Goal: Transaction & Acquisition: Purchase product/service

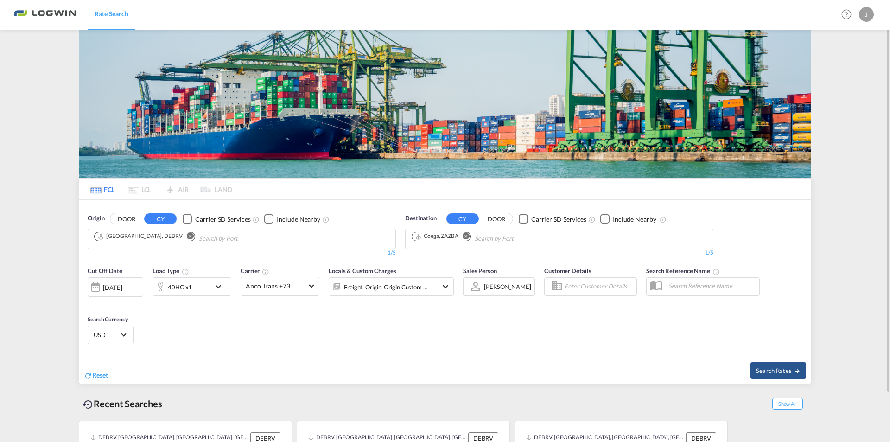
click at [467, 235] on md-icon "Remove" at bounding box center [465, 236] width 7 height 7
click at [429, 237] on body "Rate Search Rate Search Help Resources Product Release J My Profile Logout FCL …" at bounding box center [445, 221] width 890 height 442
click at [437, 281] on div "[GEOGRAPHIC_DATA] [GEOGRAPHIC_DATA] ZADUR" at bounding box center [483, 283] width 176 height 25
click at [218, 286] on md-icon "icon-chevron-down" at bounding box center [221, 286] width 16 height 11
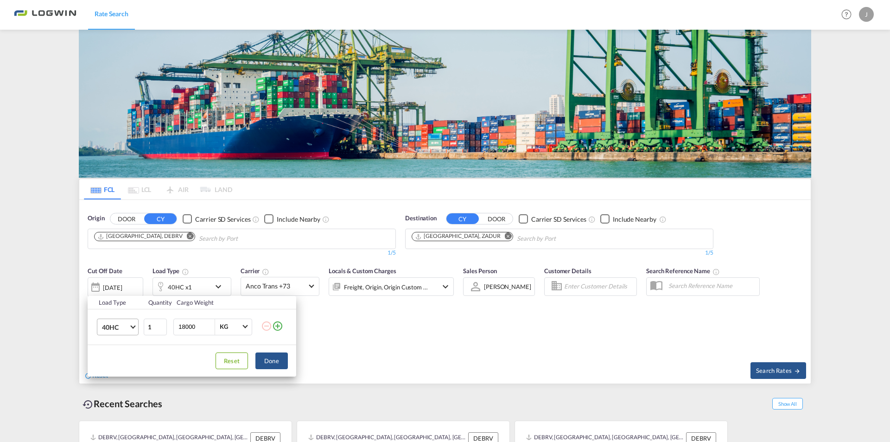
click at [133, 325] on span "Choose: \a40HC" at bounding box center [132, 325] width 5 height 5
click at [114, 275] on div "40OT" at bounding box center [110, 274] width 16 height 9
drag, startPoint x: 198, startPoint y: 327, endPoint x: 175, endPoint y: 326, distance: 23.2
click at [175, 326] on div "18000 KG KG" at bounding box center [212, 326] width 79 height 17
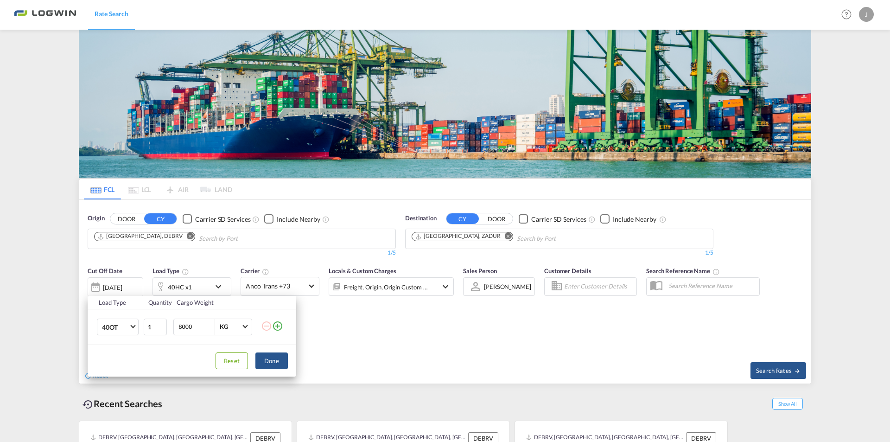
type input "8000"
click at [167, 237] on div "Load Type Quantity Cargo Weight 40OT 1 8000 KG KG Load type addition is restric…" at bounding box center [445, 221] width 890 height 442
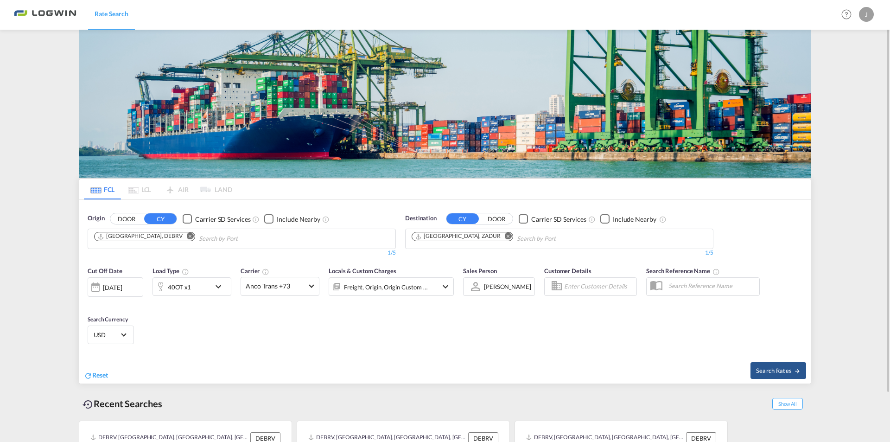
click at [187, 236] on md-icon "Remove" at bounding box center [190, 236] width 7 height 7
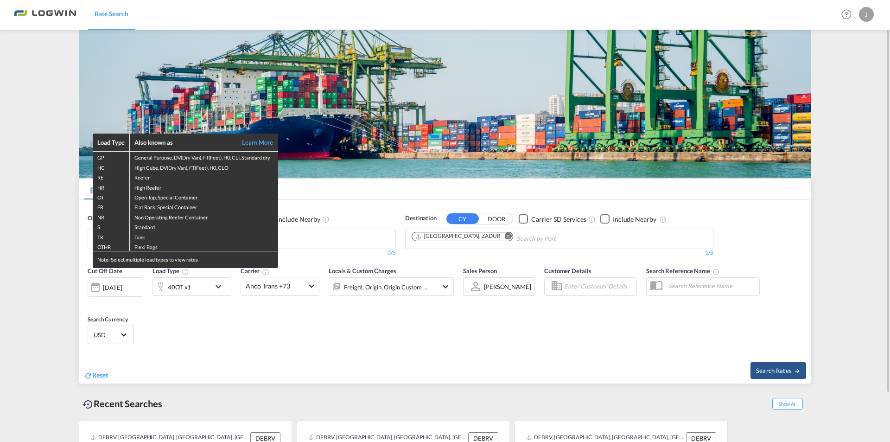
click at [297, 239] on div "Load Type Also known as Learn More GP General Purpose, DV(Dry Van), FT(Feet), H…" at bounding box center [445, 221] width 890 height 442
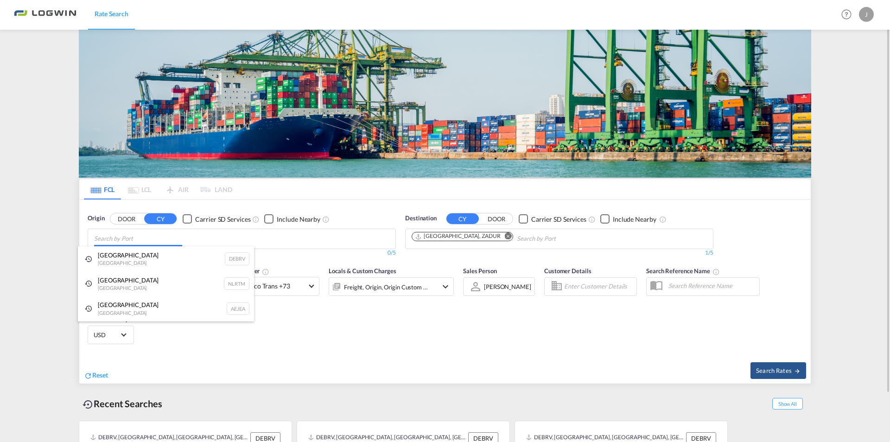
click at [227, 243] on body "Rate Search Rate Search Help Resources Product Release J My Profile Logout FCL …" at bounding box center [445, 221] width 890 height 442
click at [113, 262] on div "[GEOGRAPHIC_DATA] [GEOGRAPHIC_DATA] DEBRV" at bounding box center [166, 258] width 176 height 25
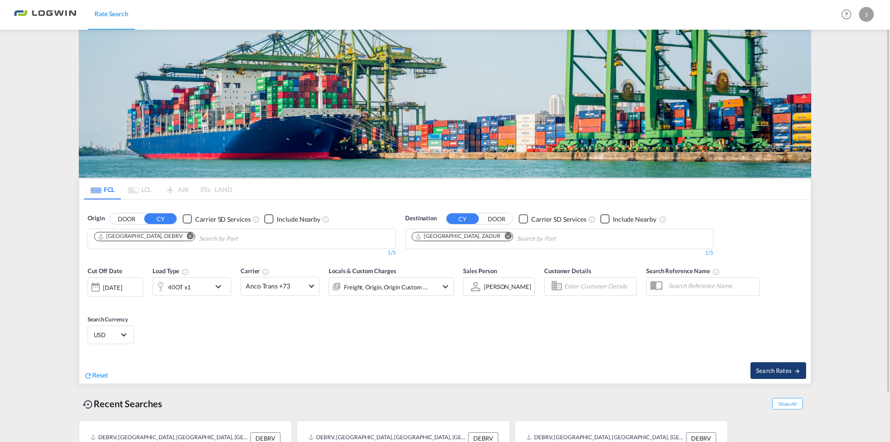
click at [778, 372] on span "Search Rates" at bounding box center [778, 370] width 44 height 7
type input "DEBRV to ZADUR / [DATE]"
